Goal: Transaction & Acquisition: Book appointment/travel/reservation

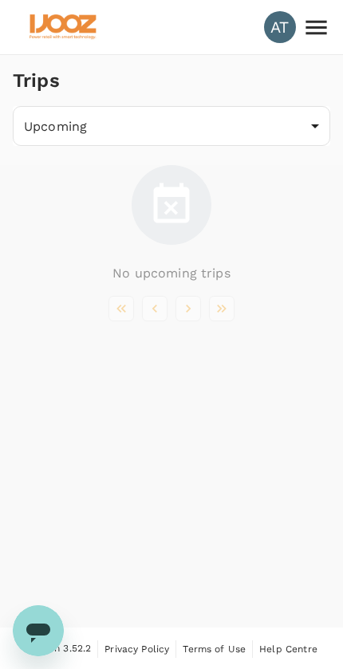
click at [56, 24] on img at bounding box center [62, 27] width 73 height 35
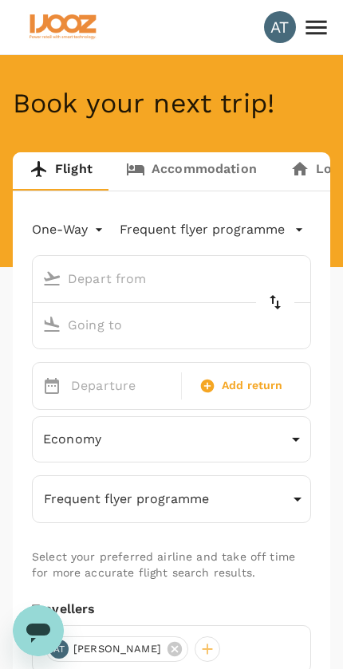
type input "Dalian Zhoushuizi Intl (DLC)"
type input "Shanghai Pudong Intl (PVG)"
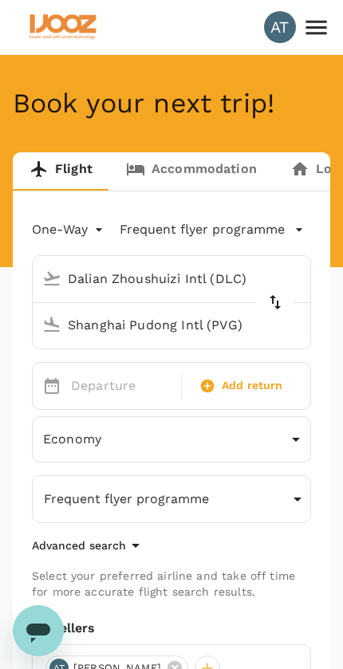
click at [310, 33] on icon at bounding box center [315, 27] width 21 height 14
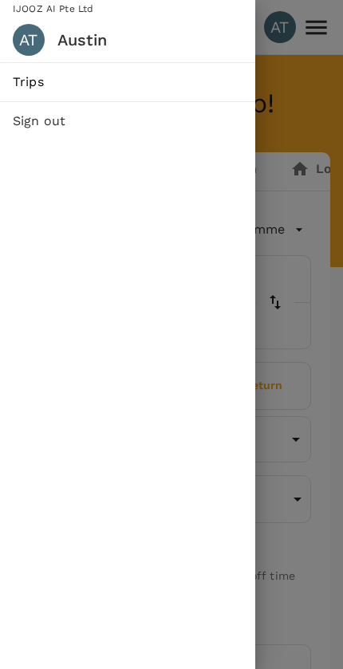
click at [41, 33] on div "AT" at bounding box center [29, 40] width 32 height 32
click at [15, 5] on span "IJOOZ AI Pte Ltd" at bounding box center [46, 8] width 93 height 11
click at [39, 15] on nav "IJOOZ AI Pte Ltd AT Austin" at bounding box center [127, 31] width 255 height 62
click at [310, 356] on div at bounding box center [171, 334] width 343 height 669
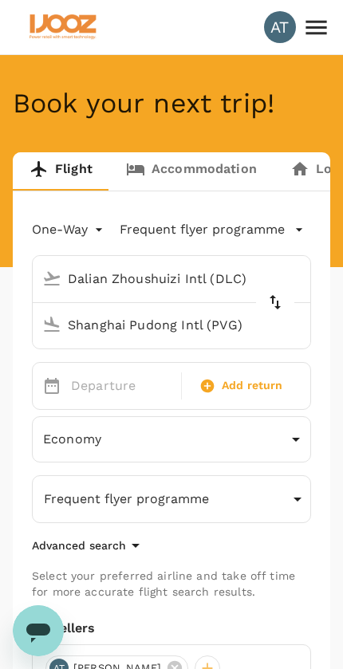
click at [272, 31] on div "AT" at bounding box center [280, 27] width 32 height 32
click at [272, 33] on div "AT" at bounding box center [280, 27] width 32 height 32
click at [263, 28] on div "AT" at bounding box center [171, 27] width 317 height 54
click at [301, 41] on nav "AT" at bounding box center [297, 27] width 66 height 54
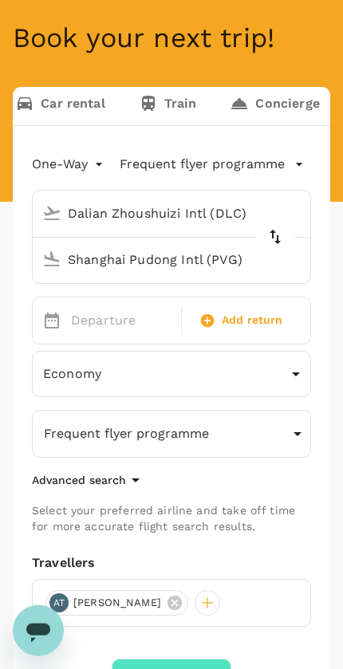
scroll to position [252, 0]
